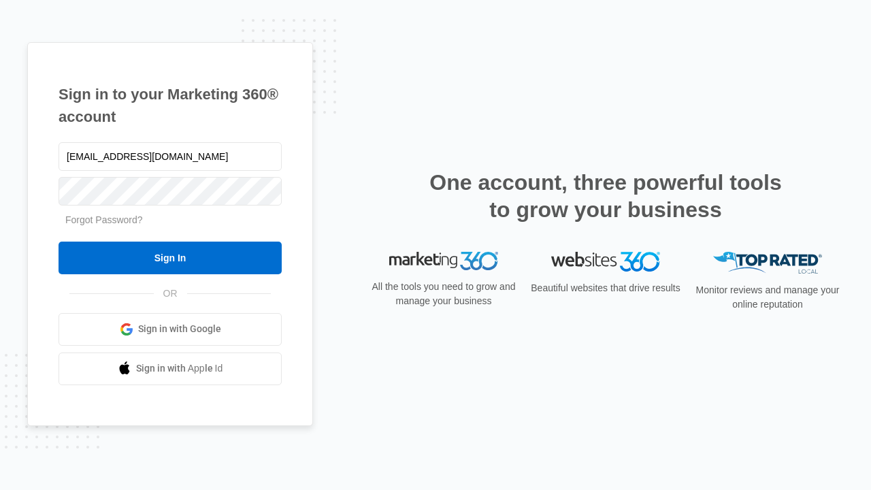
type input "[EMAIL_ADDRESS][DOMAIN_NAME]"
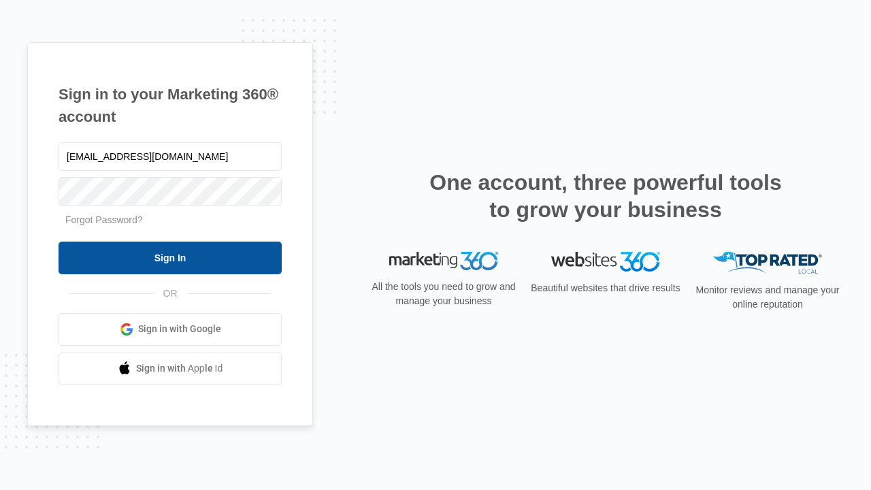
click at [170, 257] on input "Sign In" at bounding box center [170, 258] width 223 height 33
